Goal: Obtain resource: Download file/media

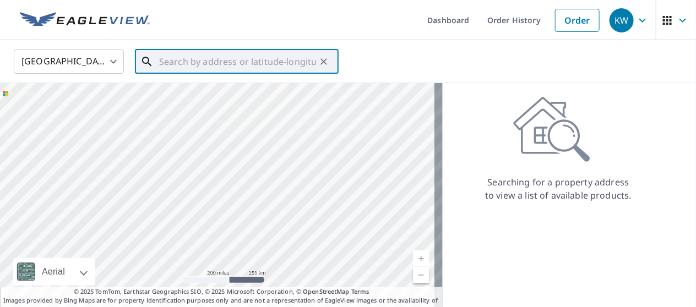
click at [169, 61] on input "text" at bounding box center [237, 61] width 157 height 31
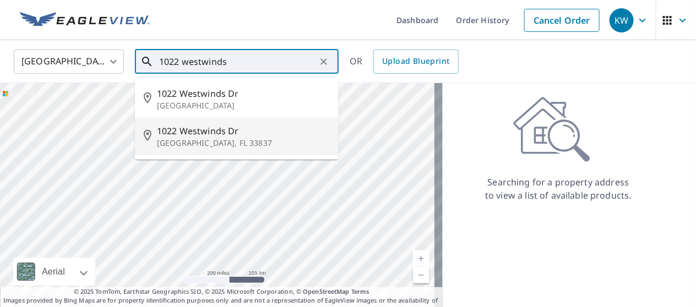
click at [189, 141] on p "[GEOGRAPHIC_DATA], FL 33837" at bounding box center [243, 143] width 173 height 11
type input "[STREET_ADDRESS][PERSON_NAME]"
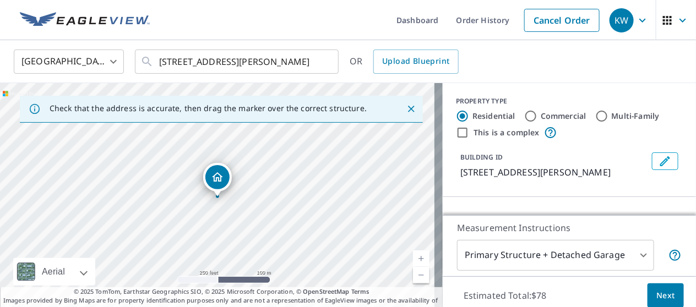
click at [545, 201] on div "Loading…" at bounding box center [569, 279] width 253 height 165
click at [559, 183] on div "PROPERTY TYPE Residential Commercial Multi-Family This is a complex BUILDING ID…" at bounding box center [569, 140] width 253 height 114
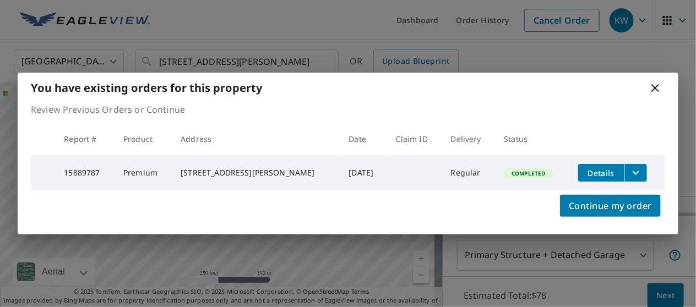
click at [632, 168] on icon "filesDropdownBtn-15889787" at bounding box center [635, 172] width 13 height 13
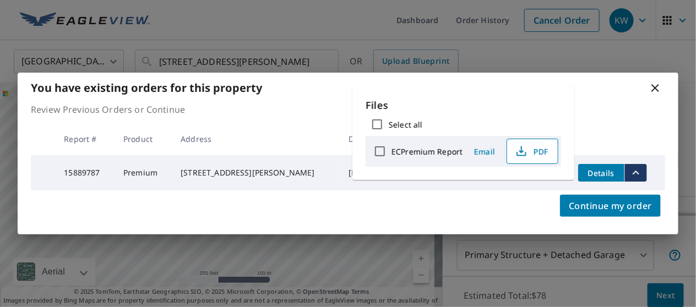
click at [520, 144] on button "PDF" at bounding box center [532, 151] width 52 height 25
click at [482, 150] on span "Email" at bounding box center [484, 151] width 26 height 10
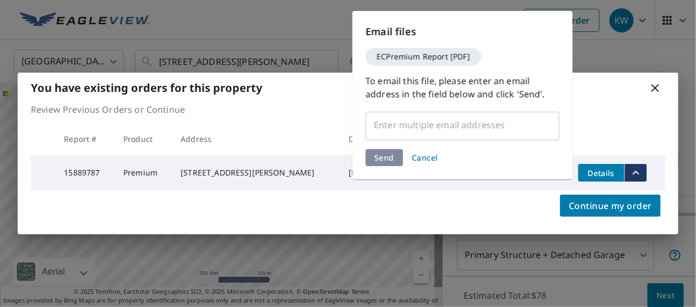
click at [406, 120] on input "text" at bounding box center [453, 125] width 167 height 21
click at [401, 125] on input "text" at bounding box center [453, 125] width 167 height 21
click at [400, 129] on input "text" at bounding box center [453, 125] width 167 height 21
click at [398, 124] on input "text" at bounding box center [453, 125] width 167 height 21
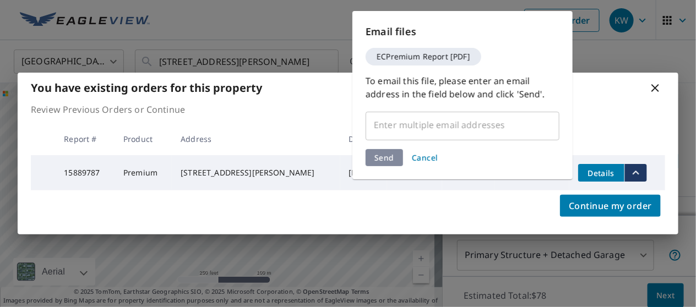
click at [451, 130] on input "text" at bounding box center [453, 125] width 167 height 21
click at [454, 128] on input "text" at bounding box center [453, 125] width 167 height 21
click at [454, 126] on input "text" at bounding box center [453, 125] width 167 height 21
click at [453, 124] on input "text" at bounding box center [453, 125] width 167 height 21
click at [451, 123] on input "text" at bounding box center [453, 125] width 167 height 21
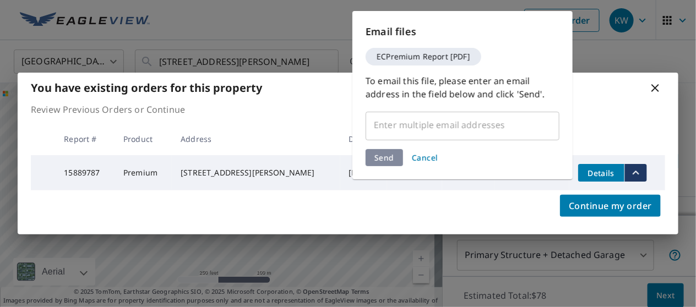
click at [450, 123] on input "text" at bounding box center [453, 125] width 167 height 21
click at [449, 122] on input "text" at bounding box center [453, 125] width 167 height 21
click at [448, 121] on input "text" at bounding box center [453, 125] width 167 height 21
drag, startPoint x: 446, startPoint y: 121, endPoint x: 452, endPoint y: 146, distance: 25.9
click at [448, 121] on input "text" at bounding box center [453, 125] width 167 height 21
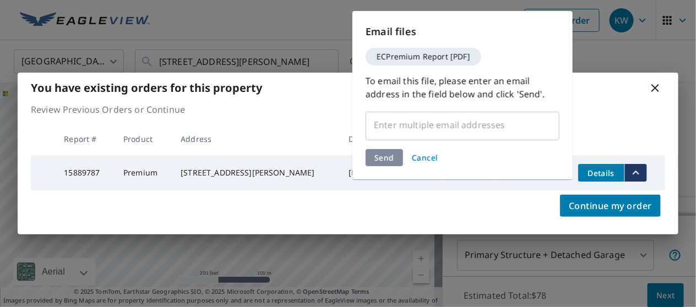
drag, startPoint x: 452, startPoint y: 146, endPoint x: 450, endPoint y: 130, distance: 15.6
click at [453, 145] on div "Email files ECPremium Report [PDF] To email this file, please enter an email ad…" at bounding box center [462, 95] width 220 height 168
click at [450, 130] on input "text" at bounding box center [453, 125] width 167 height 21
click at [454, 131] on input "text" at bounding box center [453, 125] width 167 height 21
click at [453, 129] on input "text" at bounding box center [453, 125] width 167 height 21
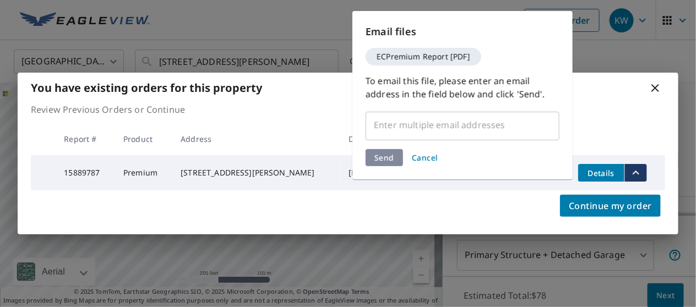
click at [453, 128] on input "text" at bounding box center [453, 125] width 167 height 21
click at [377, 122] on input "text" at bounding box center [453, 125] width 167 height 21
click at [590, 56] on div "You have existing orders for this property Review Previous Orders or Continue R…" at bounding box center [348, 153] width 696 height 307
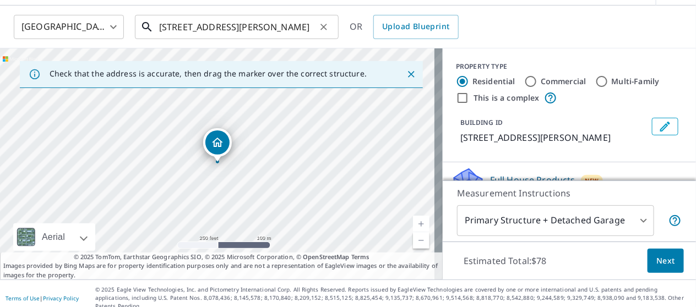
click at [273, 25] on input "[STREET_ADDRESS][PERSON_NAME]" at bounding box center [237, 27] width 157 height 31
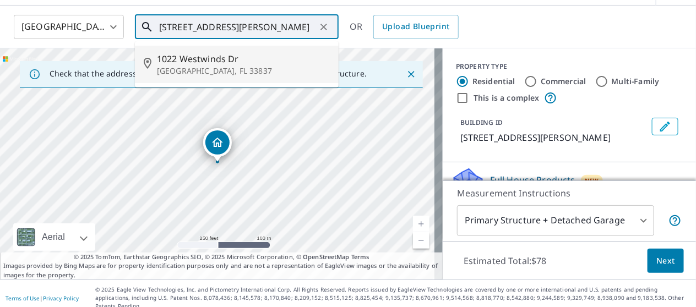
click at [214, 64] on span "1022 Westwinds Dr" at bounding box center [243, 58] width 173 height 13
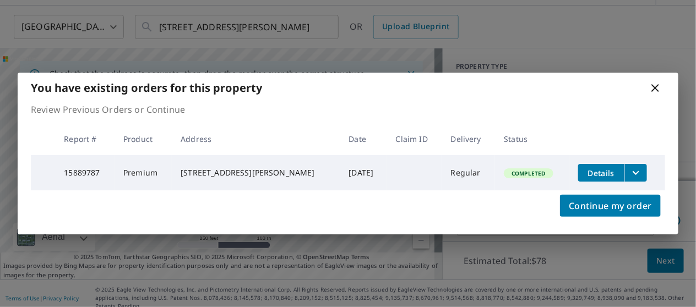
click at [639, 173] on icon "filesDropdownBtn-15889787" at bounding box center [635, 172] width 13 height 13
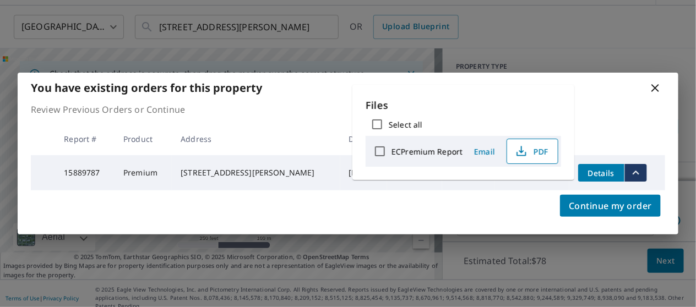
click at [526, 151] on icon "button" at bounding box center [521, 151] width 13 height 13
